Goal: Task Accomplishment & Management: Manage account settings

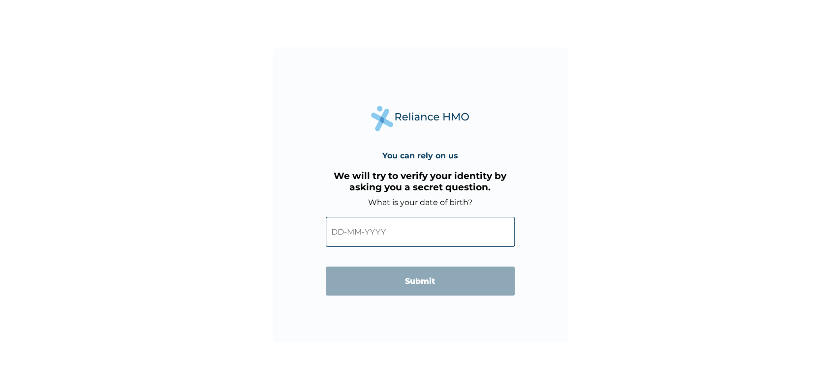
click at [370, 232] on input "text" at bounding box center [420, 232] width 189 height 30
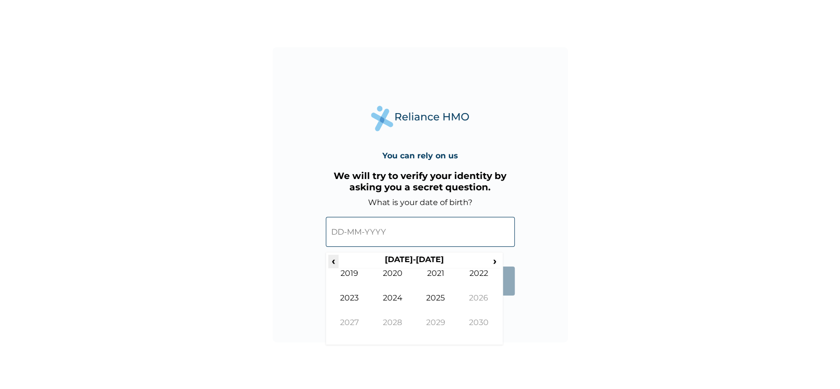
click at [335, 265] on span "‹" at bounding box center [333, 261] width 10 height 12
click at [492, 262] on span "›" at bounding box center [495, 261] width 11 height 12
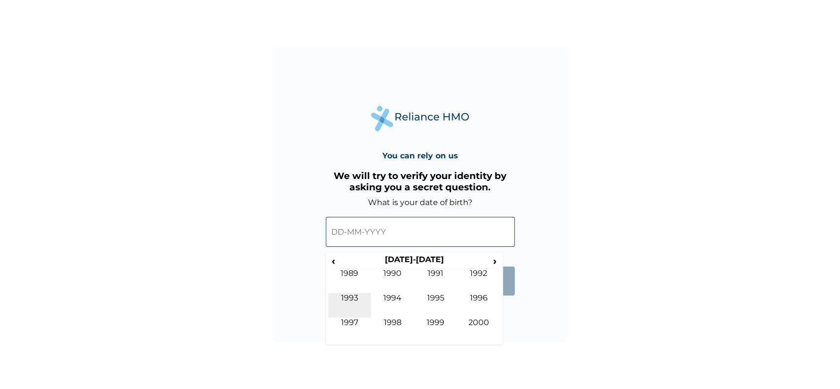
click at [355, 295] on td "1993" at bounding box center [349, 305] width 43 height 25
click at [475, 321] on td "Dec" at bounding box center [478, 330] width 43 height 25
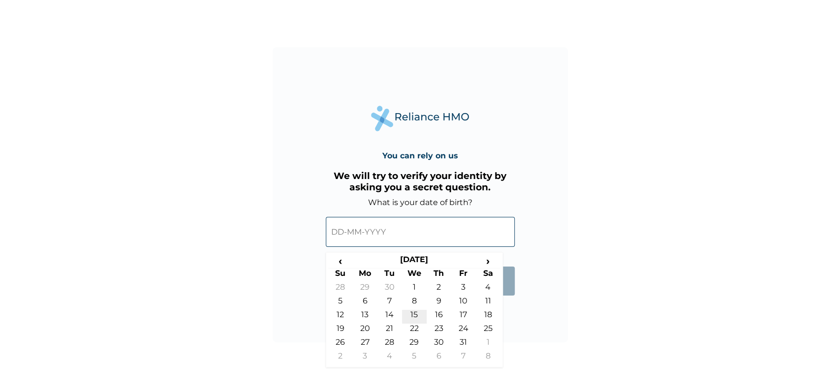
click at [417, 314] on td "15" at bounding box center [414, 317] width 25 height 14
type input "[DATE]"
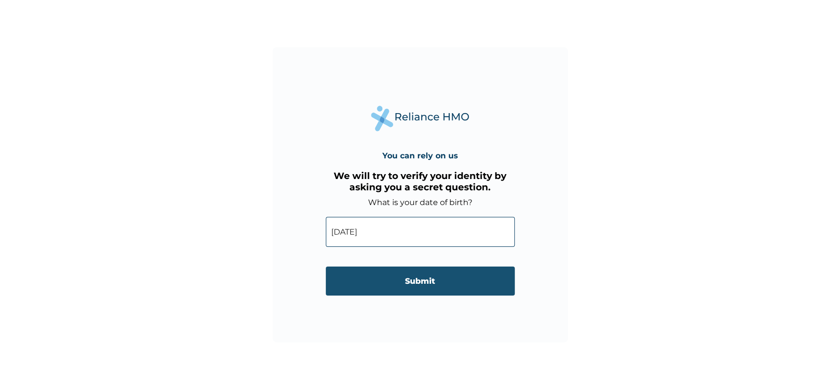
click at [446, 277] on input "Submit" at bounding box center [420, 281] width 189 height 29
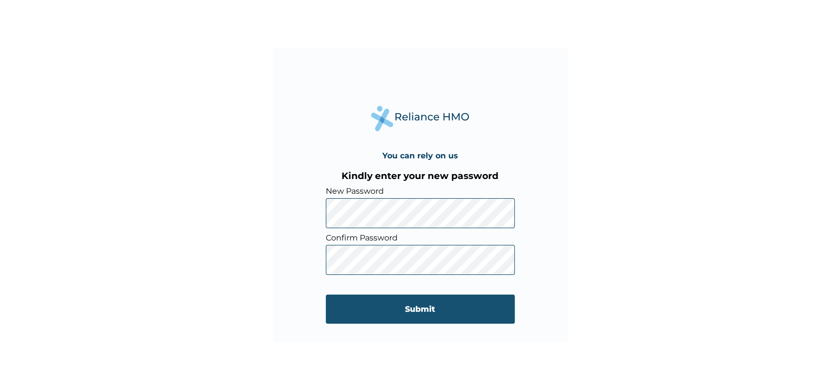
click at [367, 309] on input "Submit" at bounding box center [420, 309] width 189 height 29
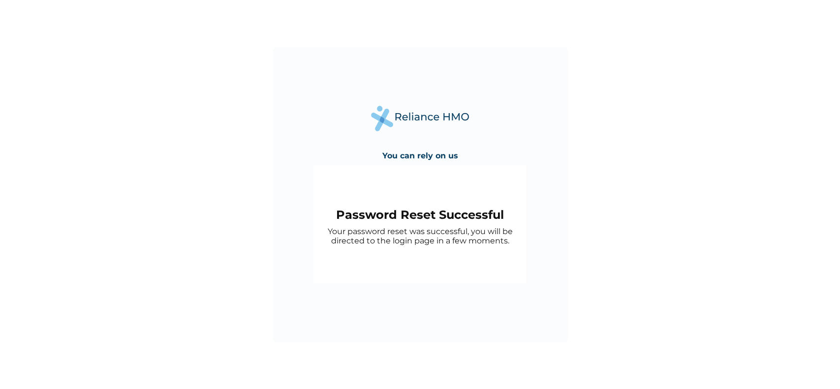
click at [432, 230] on p "Your password reset was successful, you will be directed to the login page in a…" at bounding box center [420, 236] width 203 height 19
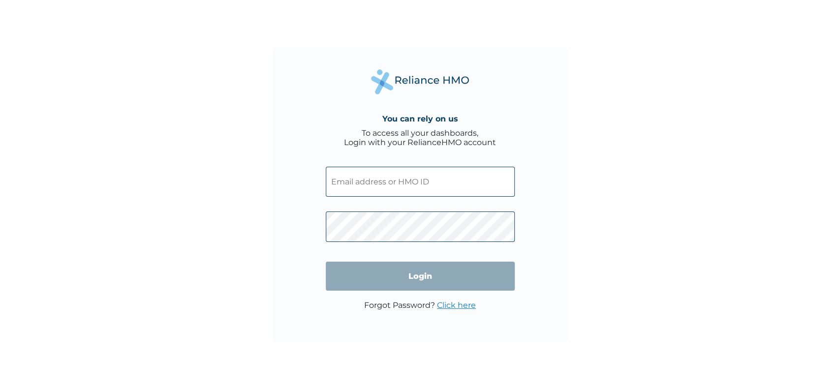
click at [427, 182] on input "text" at bounding box center [420, 182] width 189 height 30
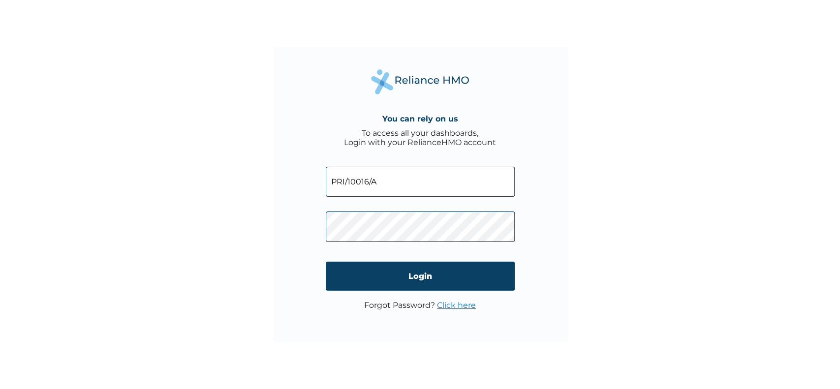
type input "PRI/10016/A"
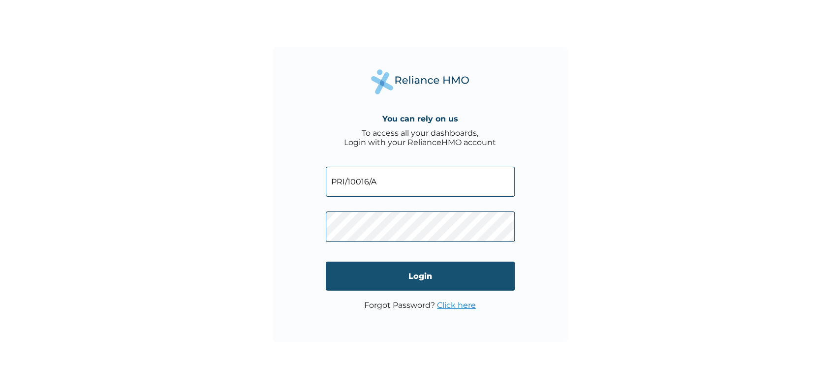
click at [387, 278] on input "Login" at bounding box center [420, 276] width 189 height 29
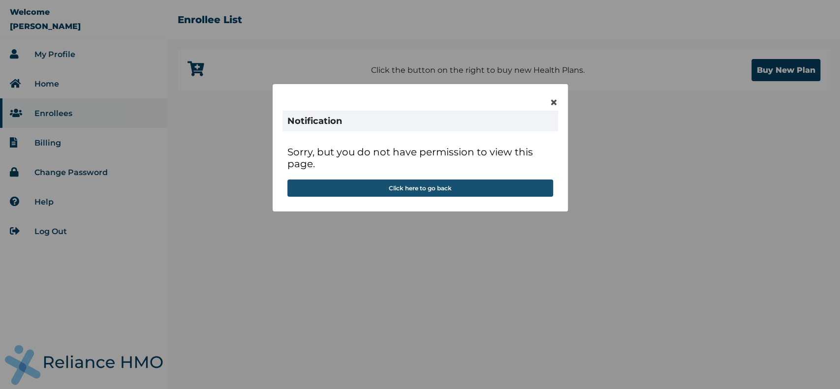
click at [413, 185] on button "Click here to go back" at bounding box center [420, 188] width 266 height 17
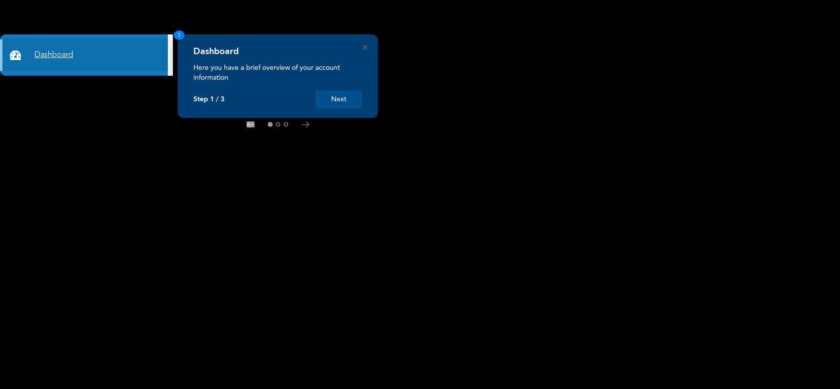
click at [87, 49] on link "Dashboard" at bounding box center [84, 54] width 168 height 31
click at [222, 61] on div "Dashboard" at bounding box center [277, 54] width 169 height 17
click at [346, 92] on button "Next" at bounding box center [338, 100] width 47 height 18
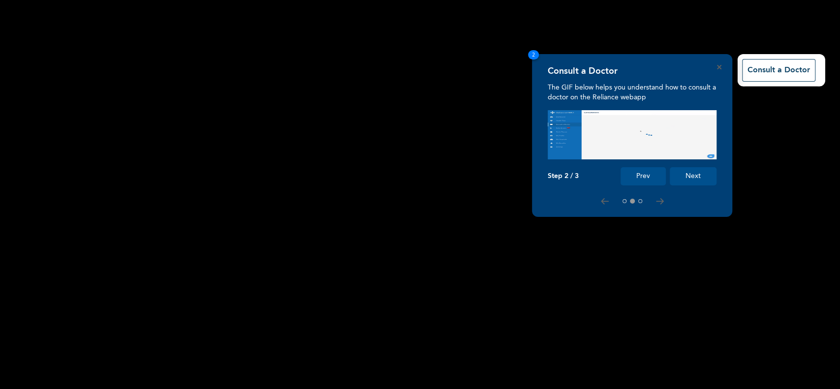
click at [706, 178] on button "Next" at bounding box center [693, 176] width 47 height 18
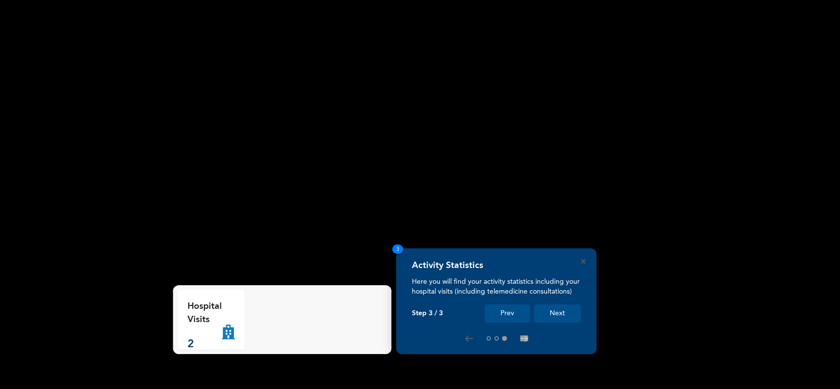
click at [553, 316] on button "Next" at bounding box center [557, 314] width 47 height 18
